Goal: Find contact information: Find contact information

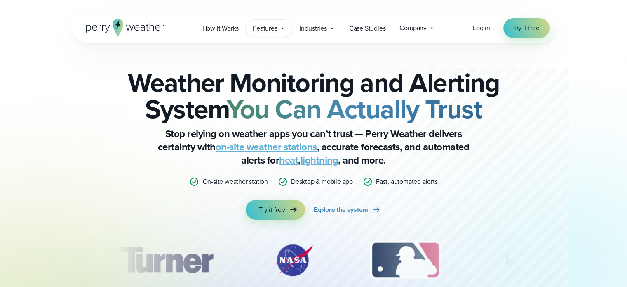
click at [262, 28] on span "Features" at bounding box center [265, 29] width 24 height 10
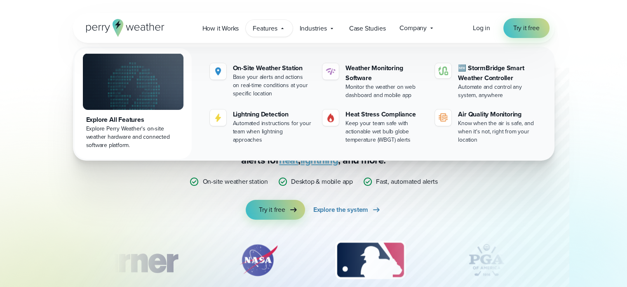
click at [123, 168] on div "Weather Monitoring and Alerting System You Can Actually Trust Stop relying on w…" at bounding box center [313, 144] width 399 height 150
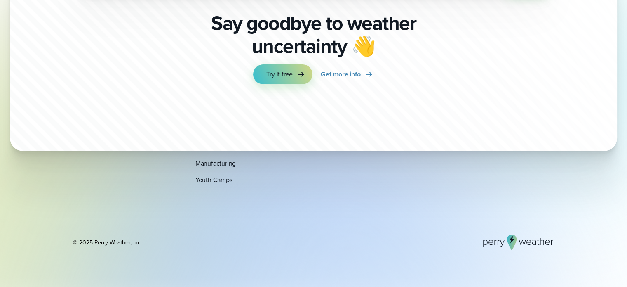
scroll to position [2840, 0]
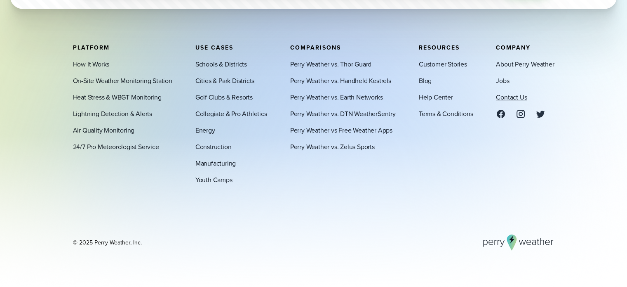
click at [517, 96] on link "Contact Us" at bounding box center [511, 97] width 31 height 10
